Goal: Check status: Check status

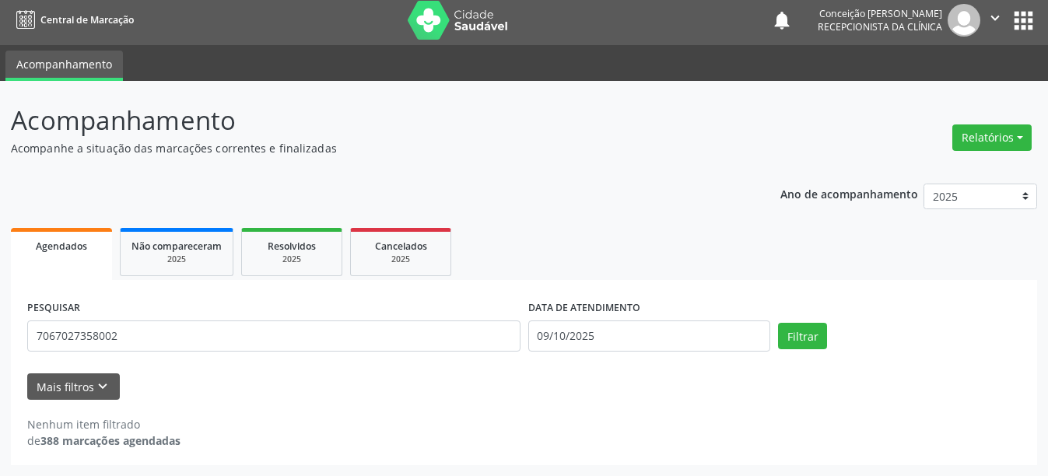
scroll to position [5, 0]
type input "7"
type input "898003733284536"
click at [778, 323] on button "Filtrar" at bounding box center [802, 336] width 49 height 26
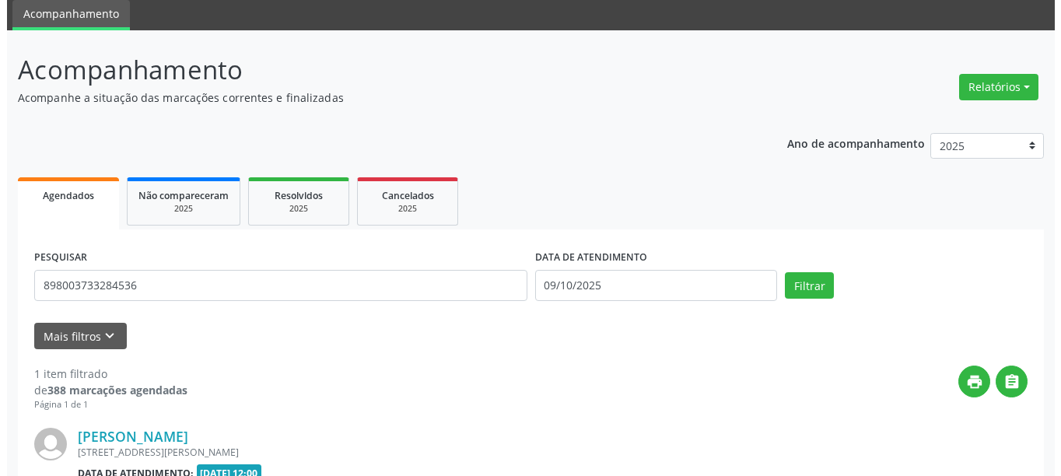
scroll to position [228, 0]
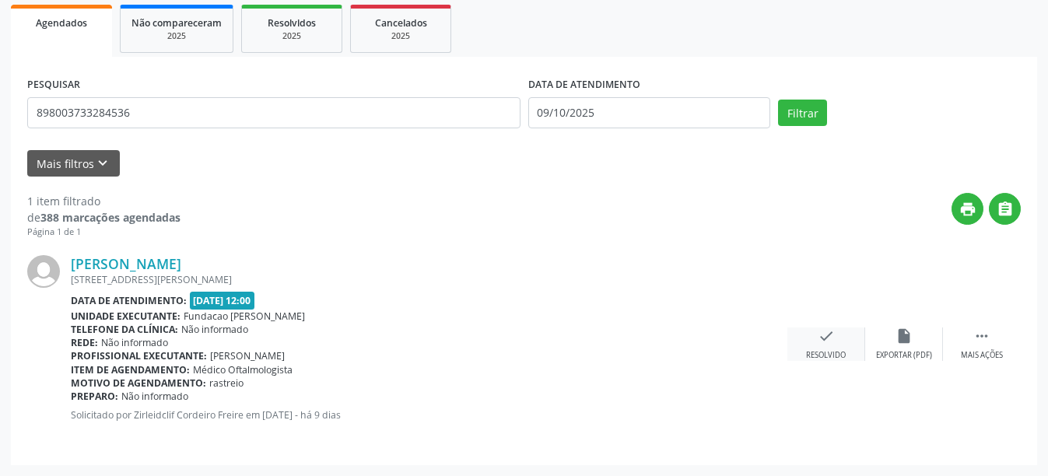
click at [835, 351] on div "Resolvido" at bounding box center [826, 355] width 40 height 11
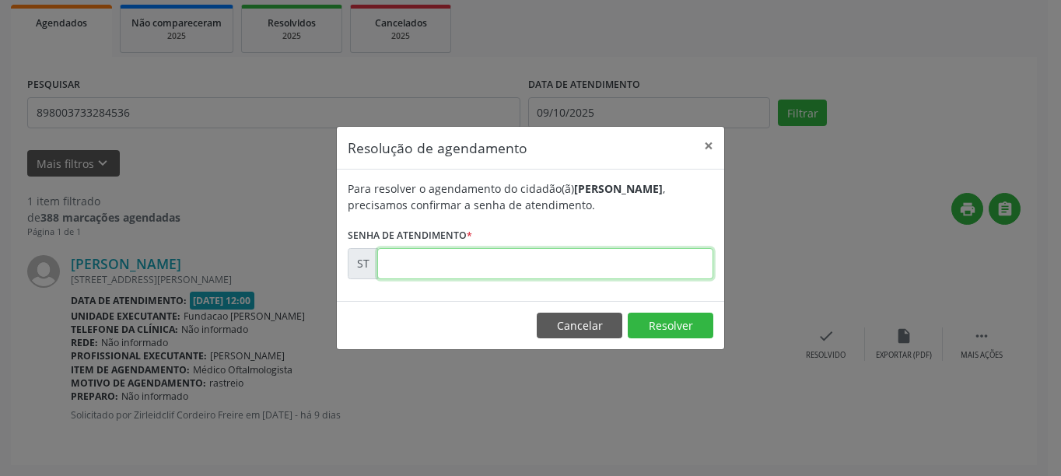
click at [475, 270] on input "text" at bounding box center [545, 263] width 336 height 31
type input "00025649"
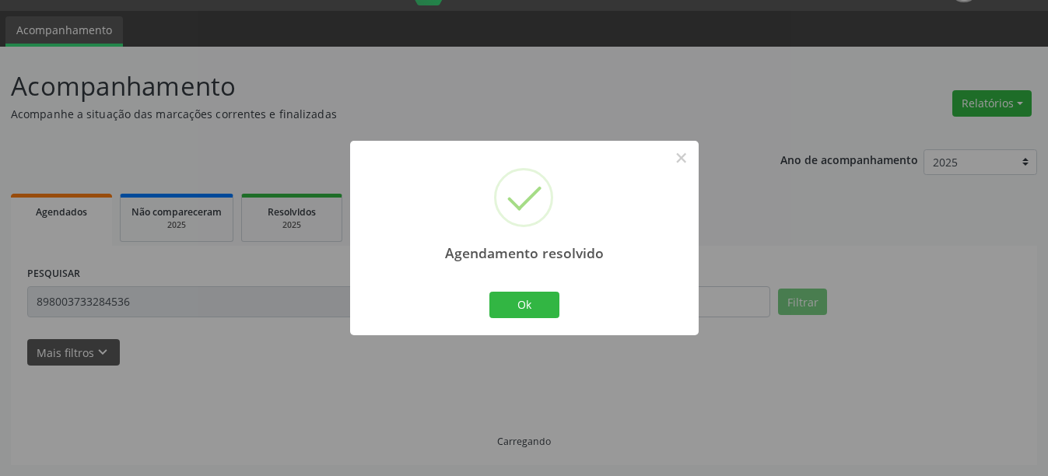
scroll to position [5, 0]
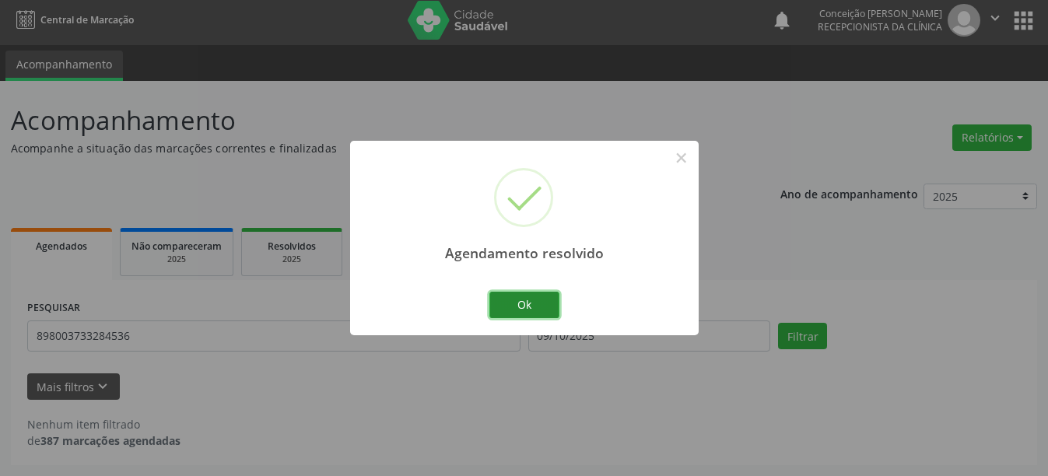
click at [526, 300] on button "Ok" at bounding box center [524, 305] width 70 height 26
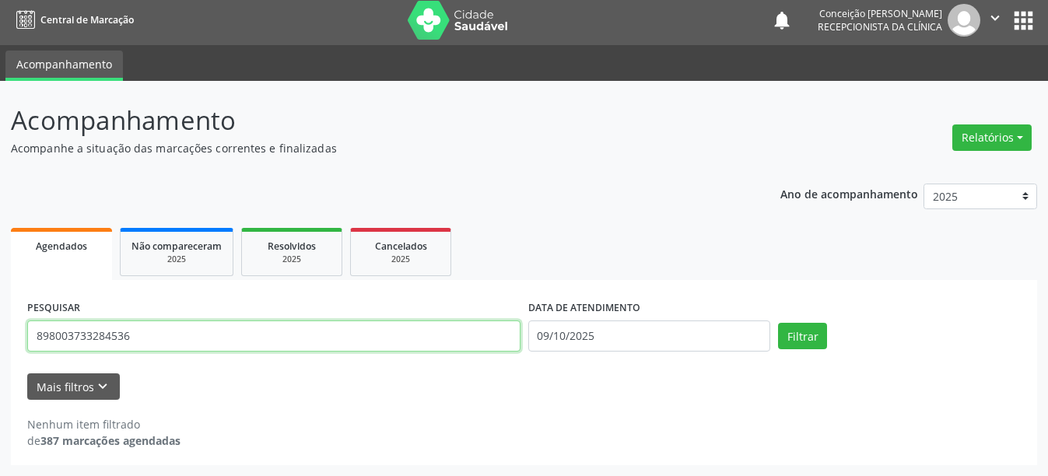
drag, startPoint x: 93, startPoint y: 347, endPoint x: 0, endPoint y: 338, distance: 93.8
click at [0, 338] on div "Acompanhamento Acompanhe a situação das marcações correntes e finalizadas Relat…" at bounding box center [524, 278] width 1048 height 395
type input "700605995795669"
click at [778, 323] on button "Filtrar" at bounding box center [802, 336] width 49 height 26
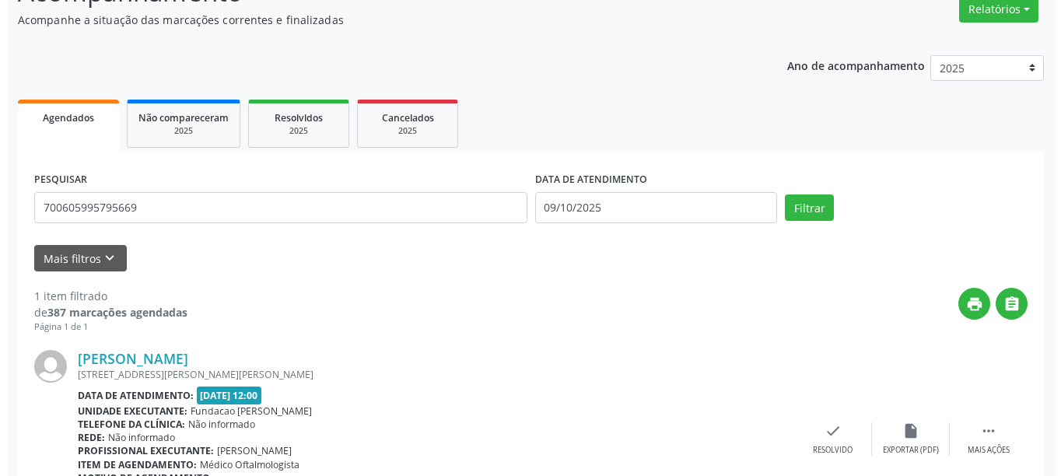
scroll to position [211, 0]
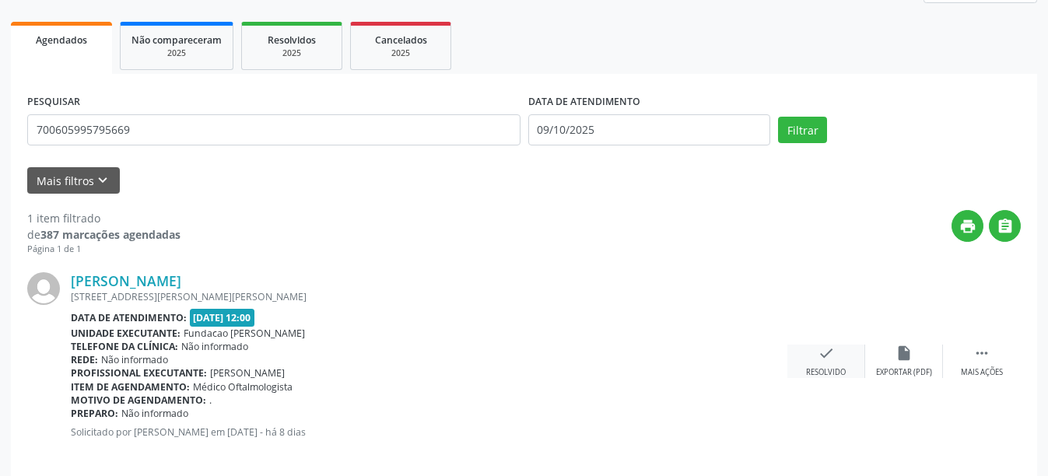
click at [827, 350] on icon "check" at bounding box center [826, 353] width 17 height 17
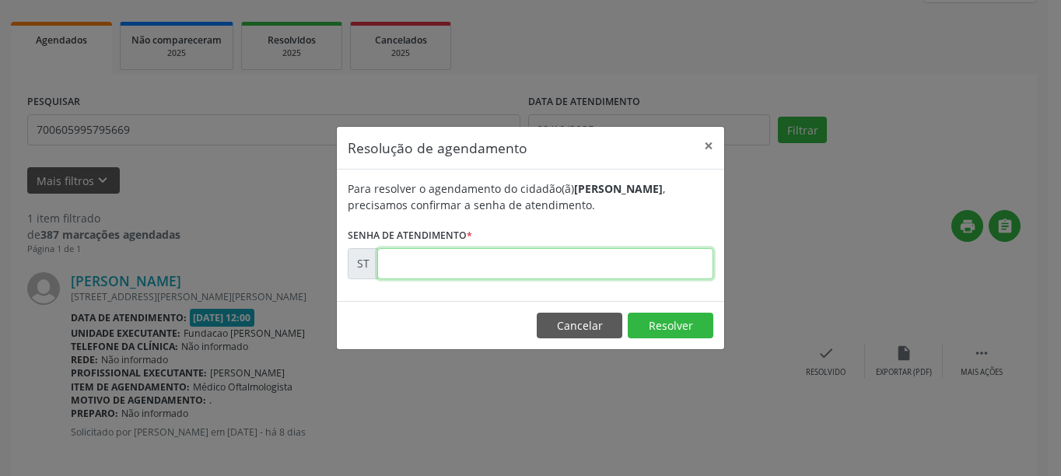
click at [559, 265] on input "text" at bounding box center [545, 263] width 336 height 31
type input "00025828"
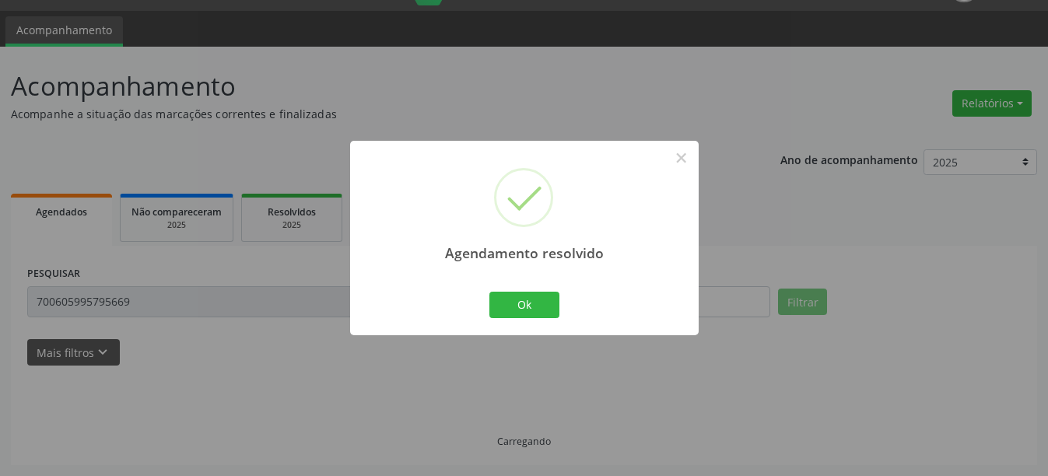
scroll to position [5, 0]
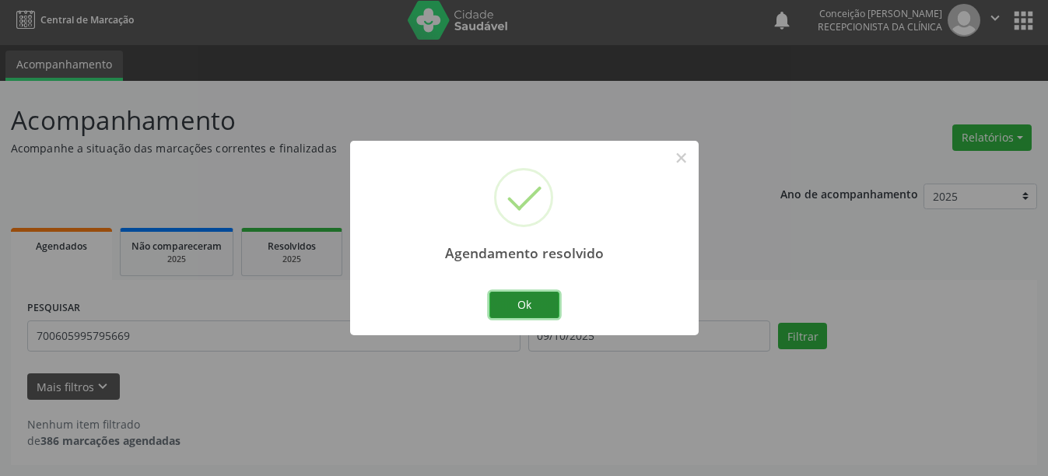
click at [539, 302] on button "Ok" at bounding box center [524, 305] width 70 height 26
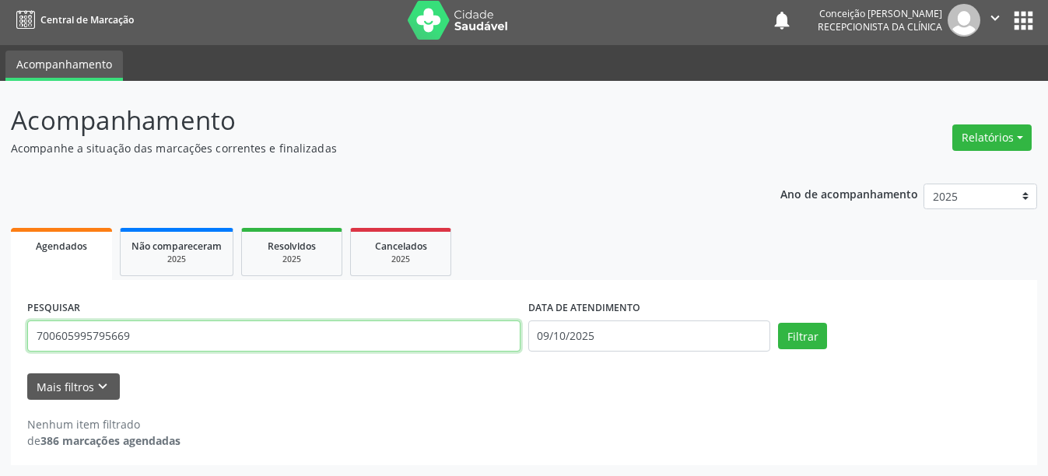
drag, startPoint x: 142, startPoint y: 343, endPoint x: 0, endPoint y: 343, distance: 141.6
click at [0, 343] on div "Acompanhamento Acompanhe a situação das marcações correntes e finalizadas Relat…" at bounding box center [524, 278] width 1048 height 395
type input "898003966763585"
click at [778, 323] on button "Filtrar" at bounding box center [802, 336] width 49 height 26
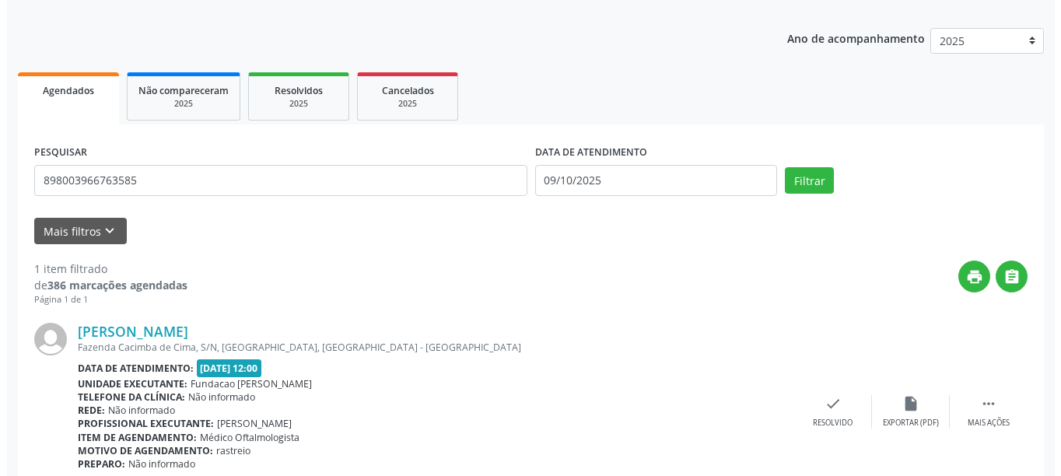
scroll to position [228, 0]
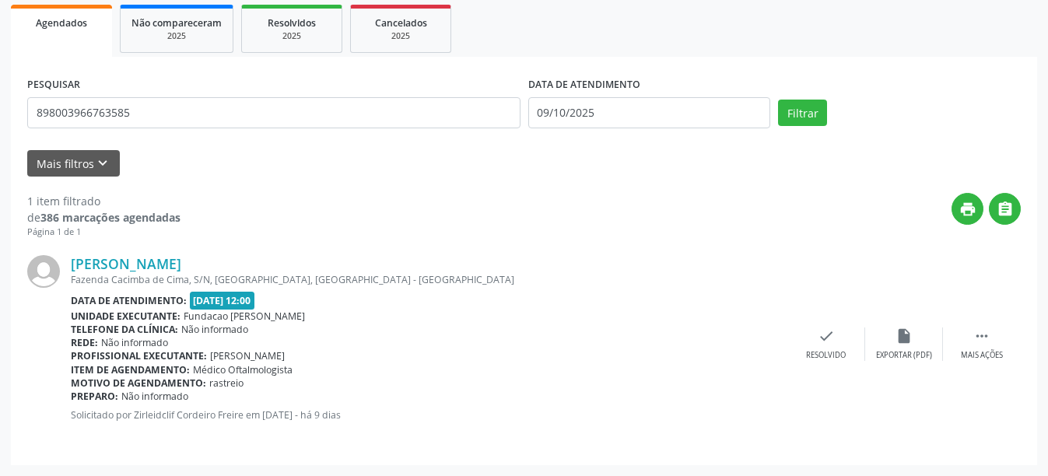
click at [856, 415] on div "[PERSON_NAME] [GEOGRAPHIC_DATA], S/N, [GEOGRAPHIC_DATA], [GEOGRAPHIC_DATA] Data…" at bounding box center [523, 344] width 993 height 210
click at [832, 352] on div "Resolvido" at bounding box center [826, 355] width 40 height 11
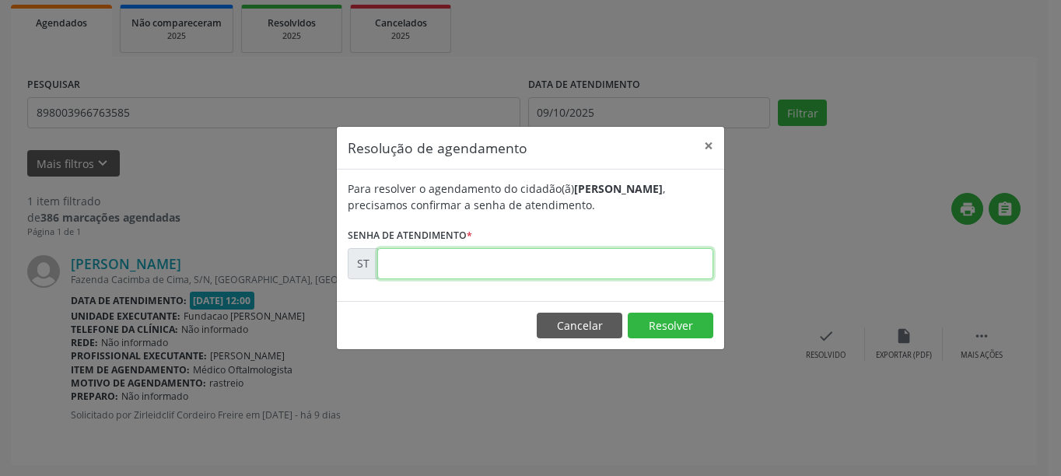
click at [583, 266] on input "text" at bounding box center [545, 263] width 336 height 31
type input "00025684"
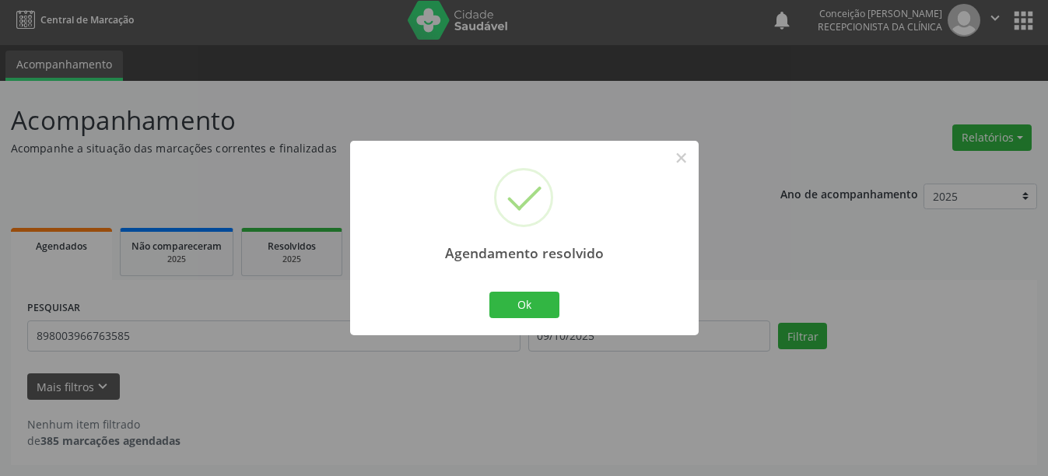
scroll to position [5, 0]
click at [545, 304] on button "Ok" at bounding box center [524, 305] width 70 height 26
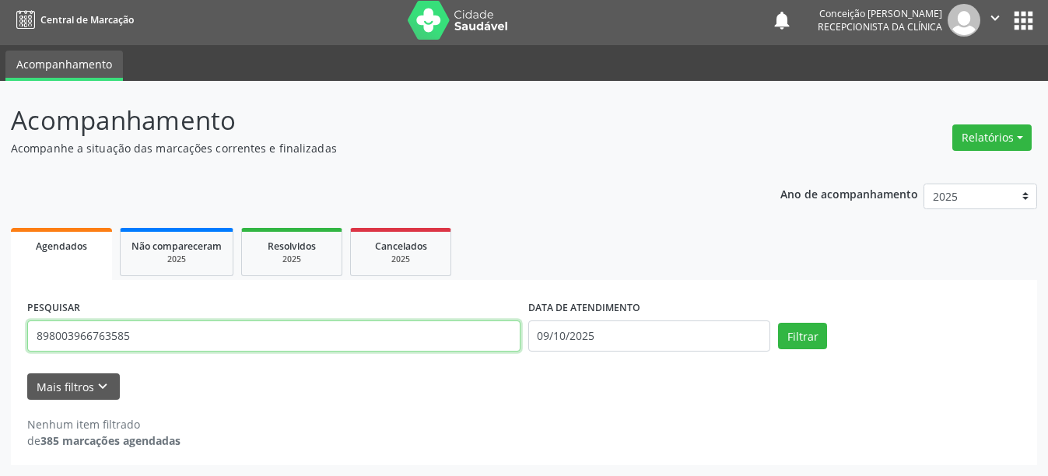
drag, startPoint x: 180, startPoint y: 333, endPoint x: 0, endPoint y: 336, distance: 180.5
click at [0, 336] on div "Acompanhamento Acompanhe a situação das marcações correntes e finalizadas Relat…" at bounding box center [524, 278] width 1048 height 395
type input "704704533285040"
click at [778, 323] on button "Filtrar" at bounding box center [802, 336] width 49 height 26
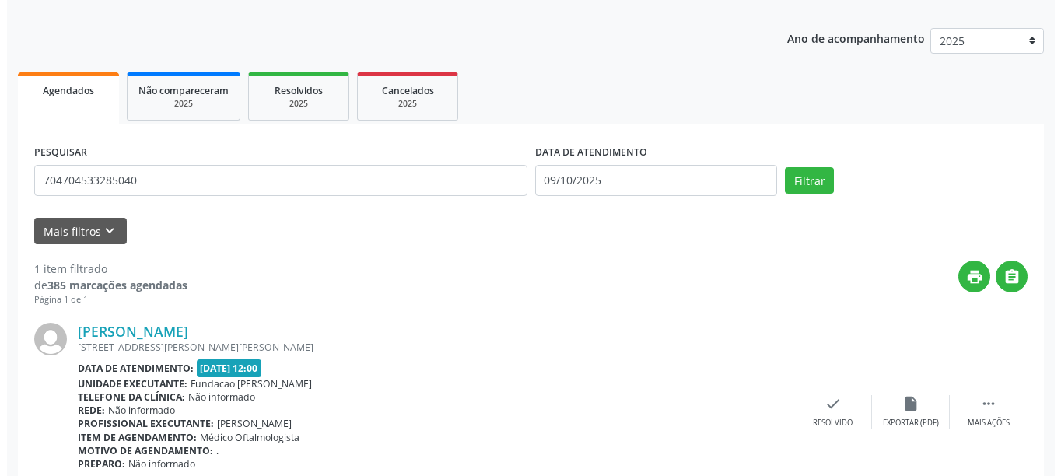
scroll to position [228, 0]
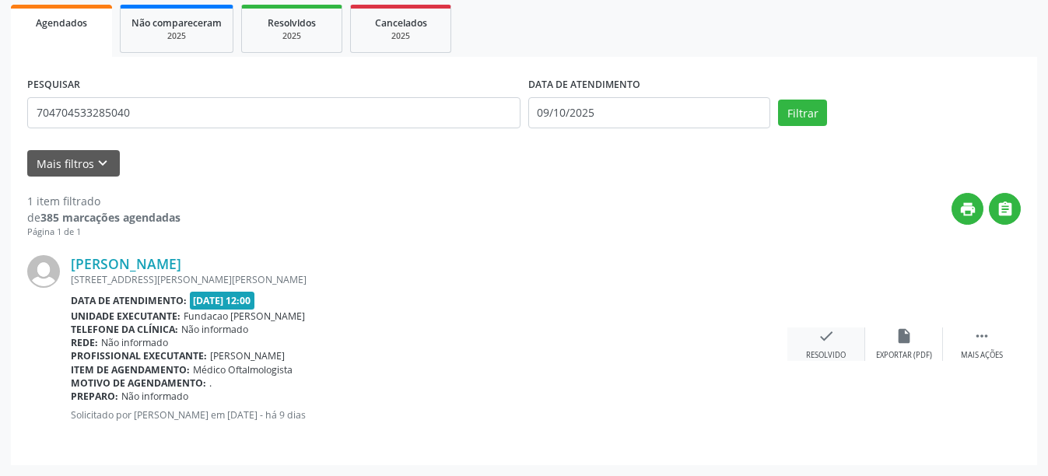
click at [821, 337] on icon "check" at bounding box center [826, 336] width 17 height 17
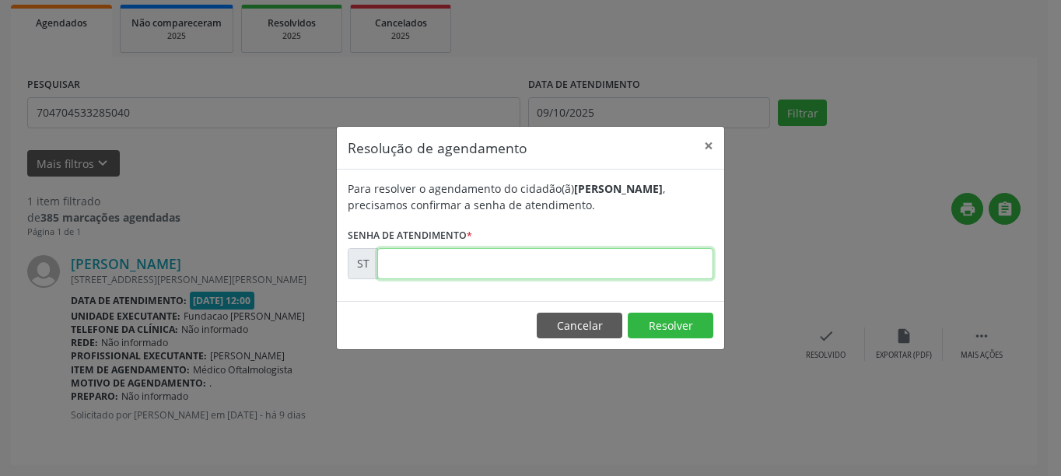
click at [522, 261] on input "text" at bounding box center [545, 263] width 336 height 31
type input "00025370"
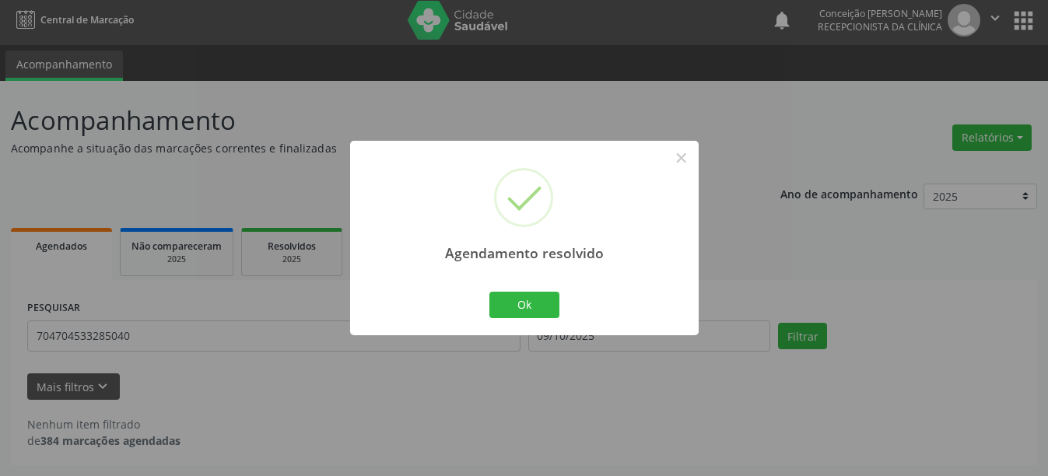
scroll to position [5, 0]
click at [528, 317] on button "Ok" at bounding box center [524, 305] width 70 height 26
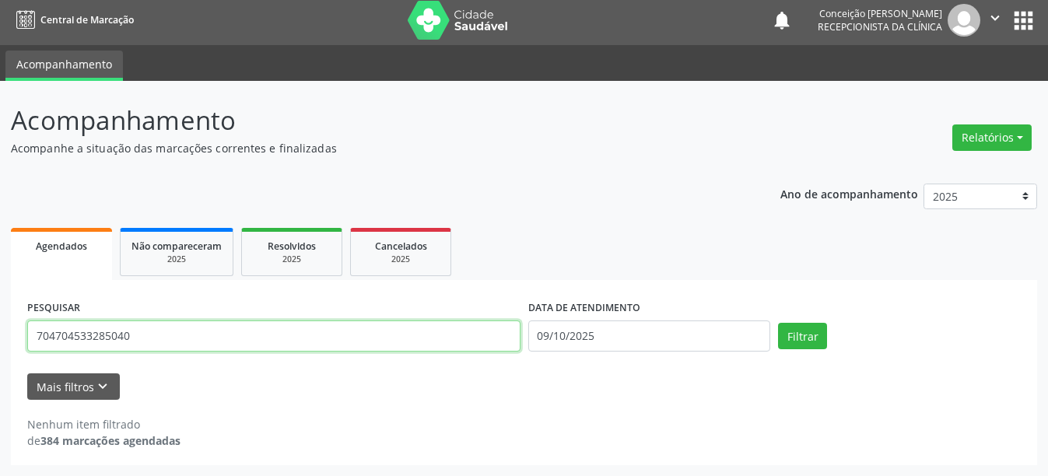
click at [258, 329] on input "704704533285040" at bounding box center [273, 336] width 493 height 31
type input "7"
type input "700006581133609"
click at [778, 323] on button "Filtrar" at bounding box center [802, 336] width 49 height 26
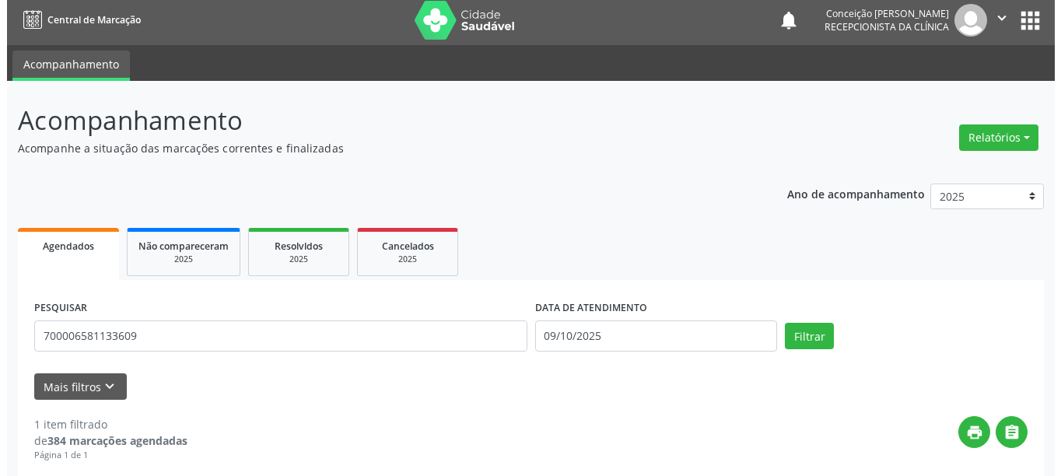
scroll to position [228, 0]
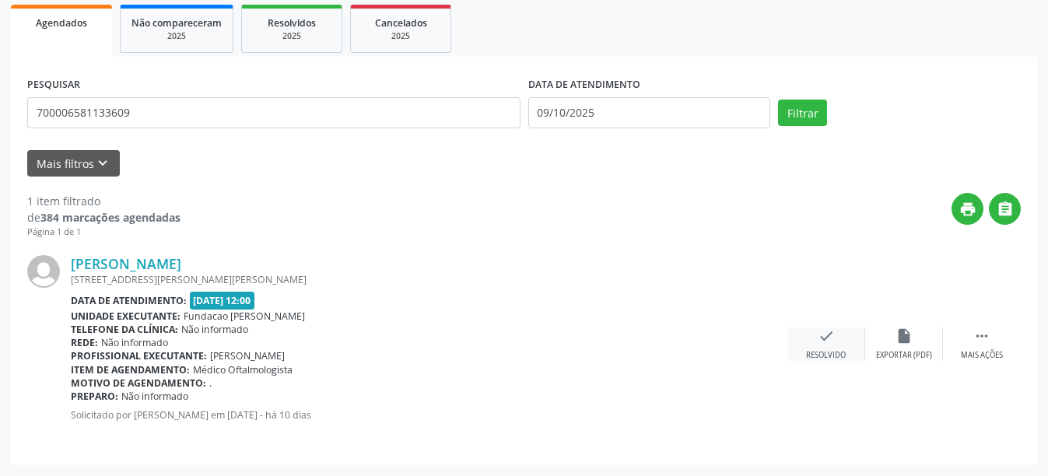
click at [846, 330] on div "check Resolvido" at bounding box center [826, 344] width 78 height 33
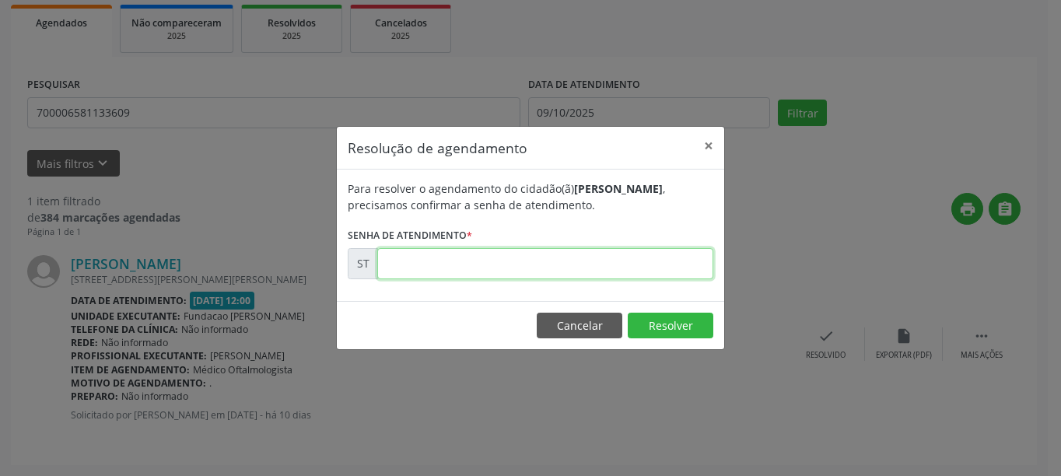
click at [570, 266] on input "text" at bounding box center [545, 263] width 336 height 31
type input "00025267"
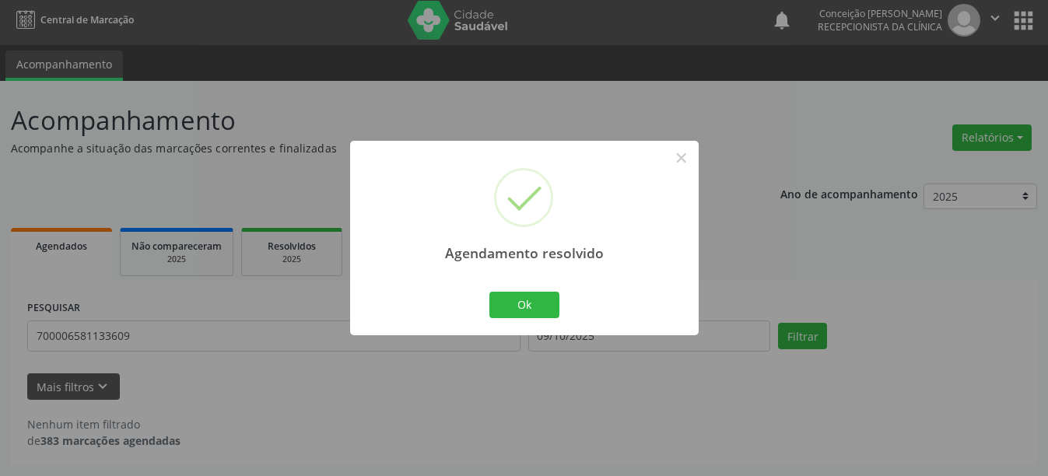
scroll to position [5, 0]
